Goal: Information Seeking & Learning: Learn about a topic

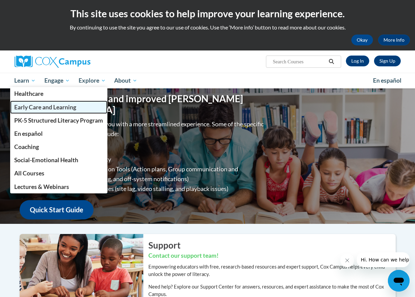
click at [24, 108] on span "Early Care and Learning" at bounding box center [45, 107] width 62 height 7
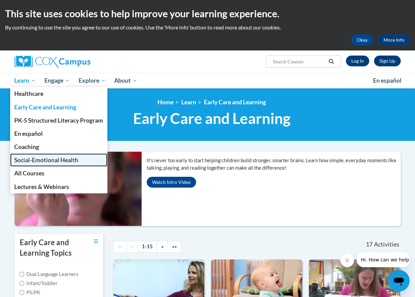
click at [57, 158] on span "Social-Emotional Health" at bounding box center [46, 160] width 64 height 7
